Goal: Find specific page/section

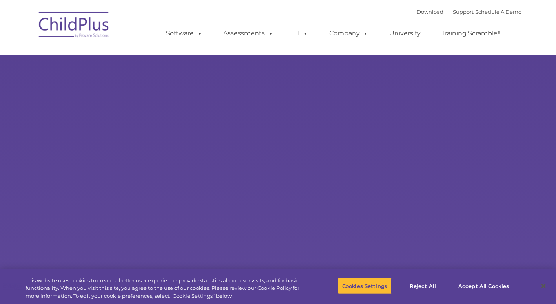
select select "MEDIUM"
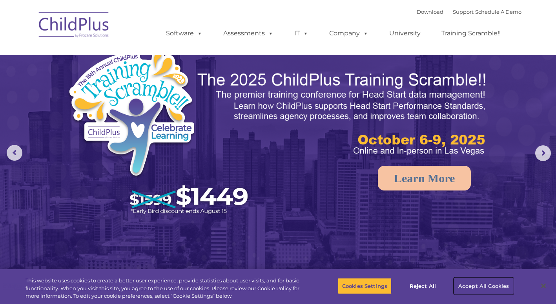
click at [495, 287] on button "Accept All Cookies" at bounding box center [483, 285] width 59 height 16
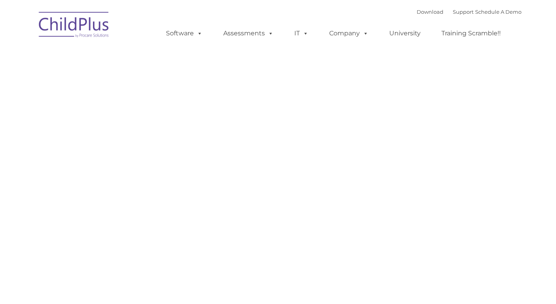
type input ""
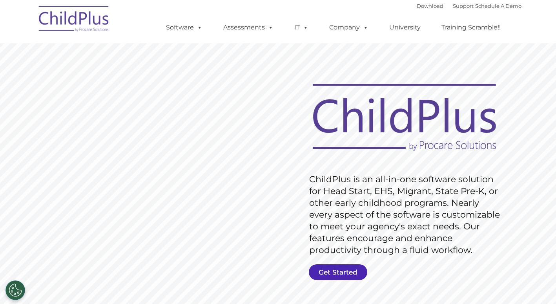
click at [333, 272] on link "Get Started" at bounding box center [338, 272] width 58 height 16
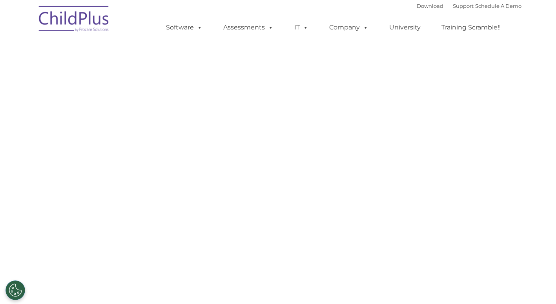
select select "MEDIUM"
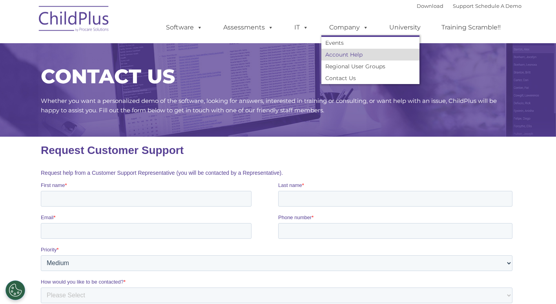
click at [349, 55] on link "Account Help" at bounding box center [370, 55] width 98 height 12
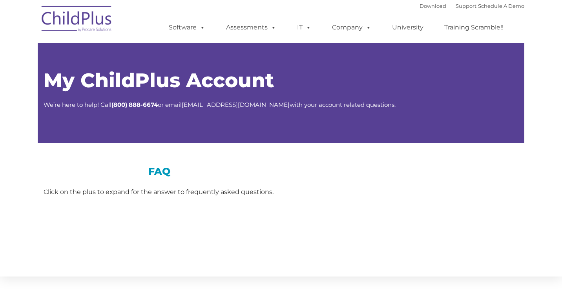
type input ""
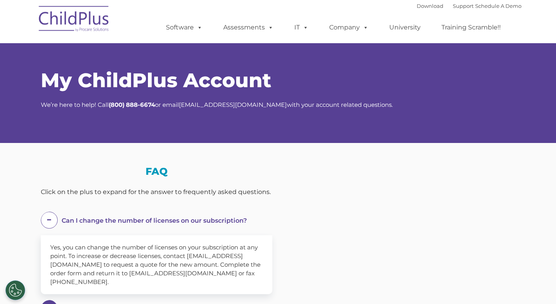
select select "MEDIUM"
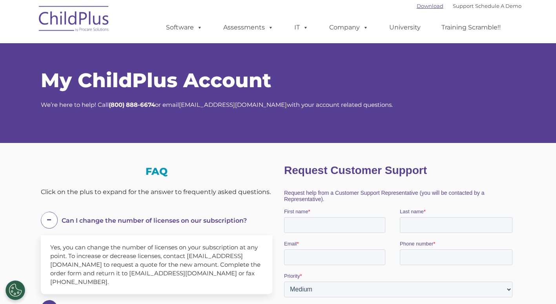
click at [417, 6] on link "Download" at bounding box center [430, 6] width 27 height 6
